Goal: Information Seeking & Learning: Find specific fact

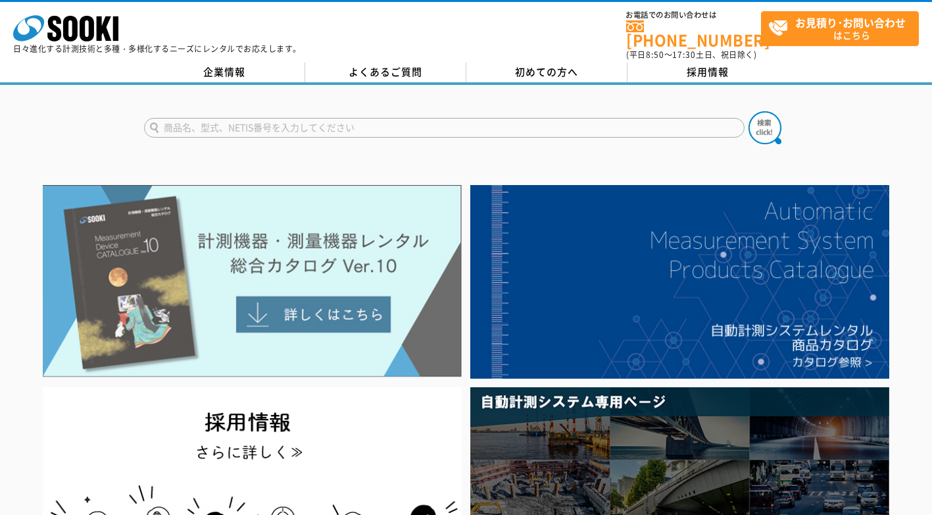
click at [295, 300] on img at bounding box center [252, 281] width 419 height 192
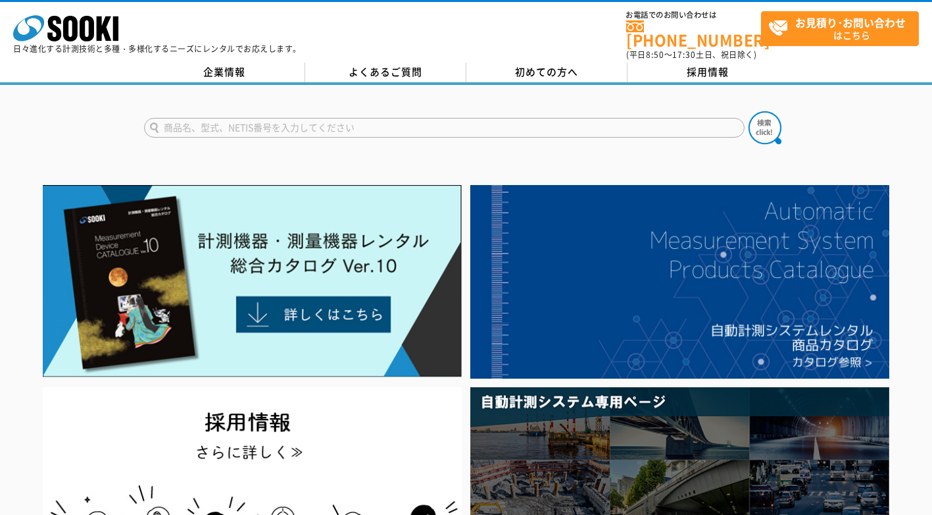
click at [234, 118] on input "text" at bounding box center [444, 128] width 601 height 20
type input "価格表"
click at [749, 111] on button at bounding box center [765, 127] width 33 height 33
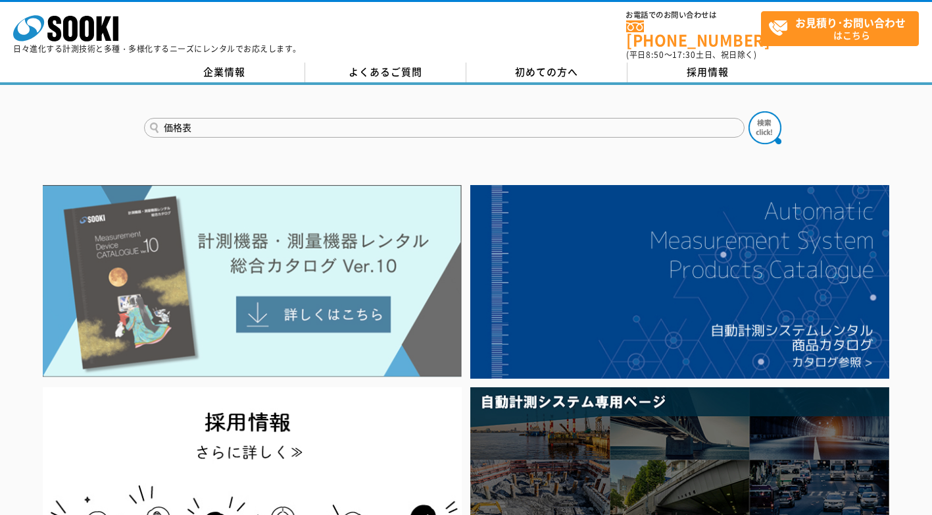
click at [161, 244] on img at bounding box center [252, 281] width 419 height 192
